Goal: Transaction & Acquisition: Purchase product/service

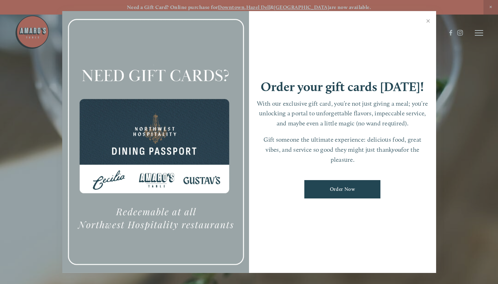
click at [354, 188] on link "Order Now" at bounding box center [343, 189] width 76 height 18
click at [247, 7] on div at bounding box center [249, 142] width 498 height 284
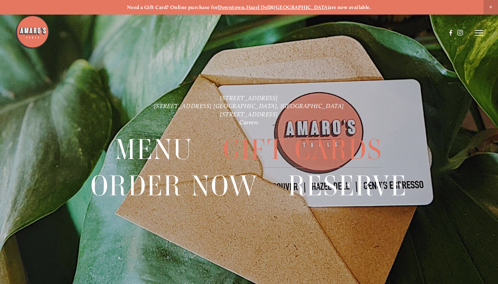
click at [312, 146] on span "Gift Cards" at bounding box center [303, 149] width 160 height 36
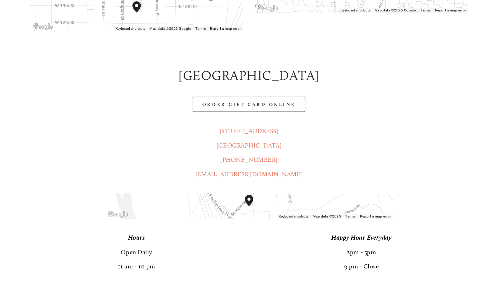
scroll to position [425, 0]
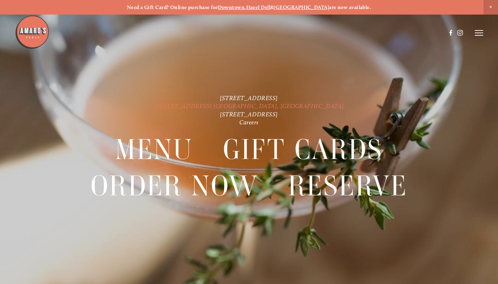
scroll to position [0, 0]
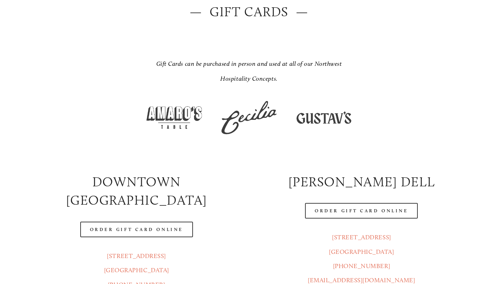
scroll to position [107, 0]
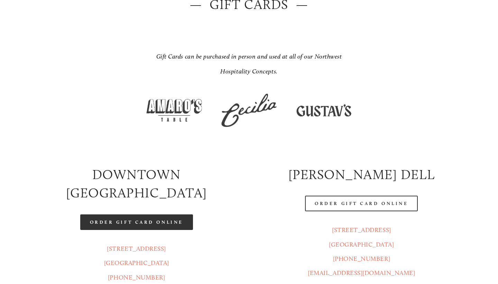
click at [161, 214] on link "Order Gift Card Online" at bounding box center [136, 222] width 113 height 16
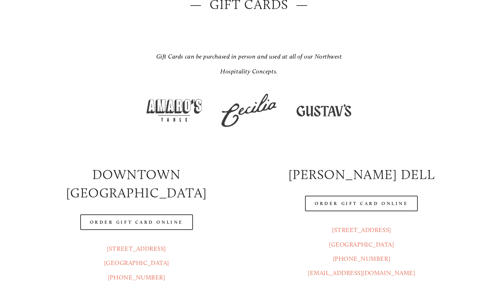
click at [241, 115] on img at bounding box center [249, 109] width 63 height 39
